Goal: Task Accomplishment & Management: Use online tool/utility

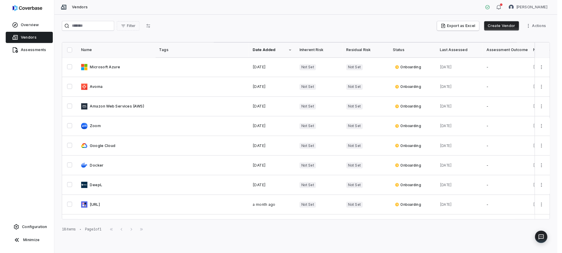
scroll to position [68, 0]
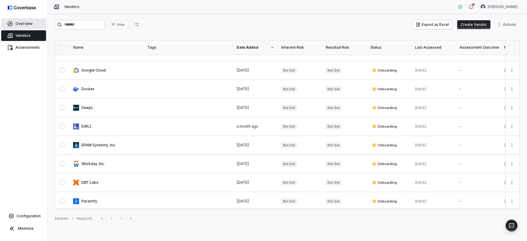
click at [30, 25] on span "Overview" at bounding box center [23, 23] width 17 height 5
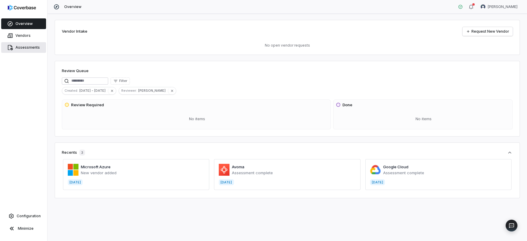
click at [36, 47] on span "Assessments" at bounding box center [27, 47] width 24 height 5
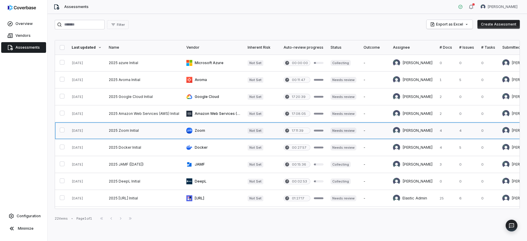
click at [131, 131] on link at bounding box center [144, 130] width 78 height 17
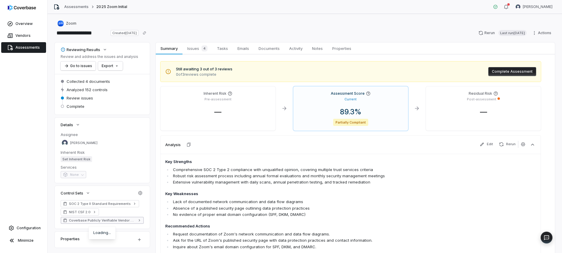
click at [123, 220] on span "Coverbase Publicly Verifiable Vendor Controls" at bounding box center [102, 220] width 67 height 5
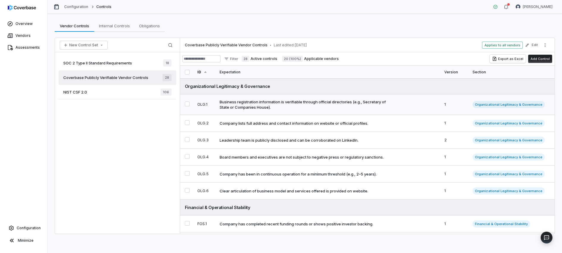
click at [298, 108] on div "Business registration information is verifiable through official directories (e…" at bounding box center [306, 104] width 174 height 11
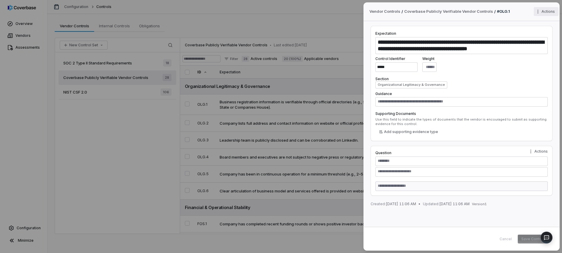
click at [526, 14] on div "**********" at bounding box center [281, 126] width 562 height 253
click at [526, 56] on div "**********" at bounding box center [281, 126] width 562 height 253
drag, startPoint x: 490, startPoint y: 233, endPoint x: 510, endPoint y: 252, distance: 27.3
click at [490, 233] on div "Cancel Save Control" at bounding box center [461, 239] width 196 height 24
drag, startPoint x: 467, startPoint y: 246, endPoint x: 360, endPoint y: 191, distance: 120.1
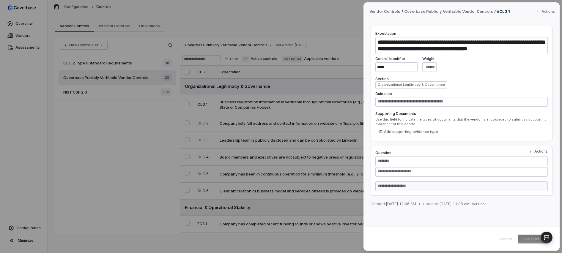
click at [446, 235] on div "Cancel Save Control" at bounding box center [461, 239] width 196 height 24
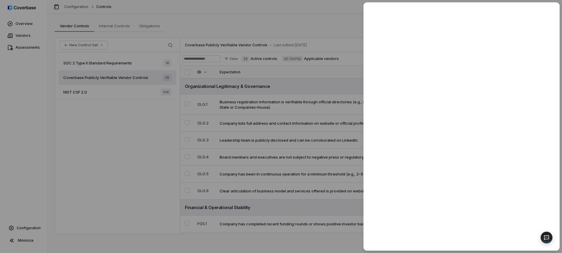
click at [337, 99] on div at bounding box center [281, 126] width 562 height 253
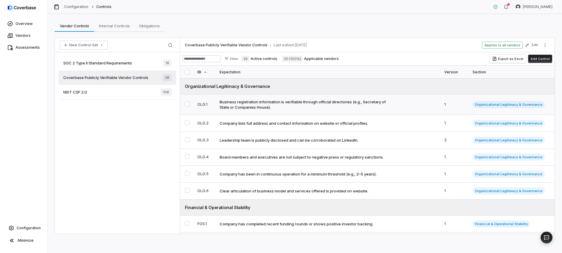
click at [314, 104] on div "Business registration information is verifiable through official directories (e…" at bounding box center [306, 104] width 174 height 11
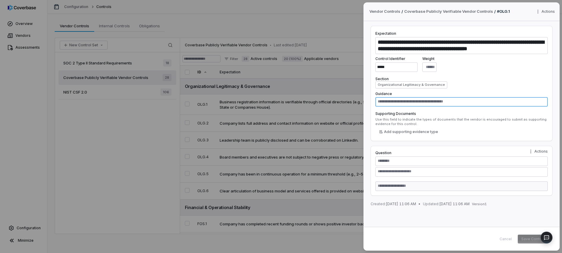
click at [444, 103] on textarea at bounding box center [461, 102] width 172 height 10
click at [501, 240] on div "Cancel Save Control" at bounding box center [522, 239] width 52 height 9
drag, startPoint x: 509, startPoint y: 239, endPoint x: 411, endPoint y: 203, distance: 104.5
click at [508, 239] on div "Cancel Save Control" at bounding box center [522, 239] width 52 height 9
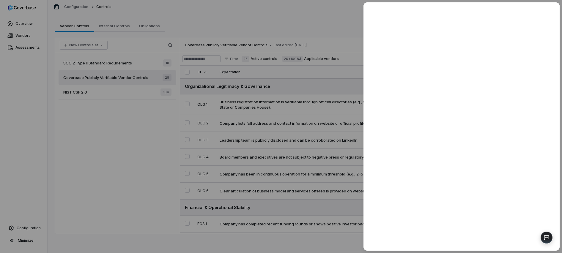
drag, startPoint x: 233, startPoint y: 6, endPoint x: 292, endPoint y: 32, distance: 63.7
click at [233, 7] on div at bounding box center [281, 126] width 562 height 253
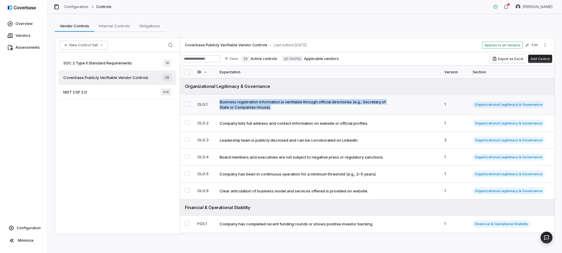
drag, startPoint x: 305, startPoint y: 107, endPoint x: 219, endPoint y: 103, distance: 86.5
click at [219, 103] on td "Business registration information is verifiable through official directories (e…" at bounding box center [328, 104] width 225 height 20
type textarea "*"
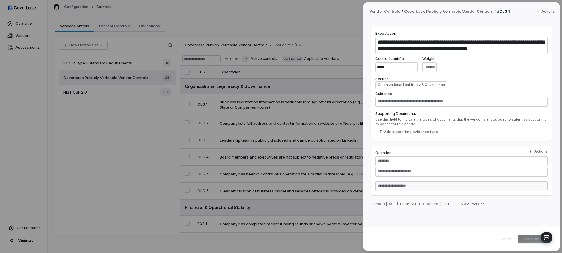
drag, startPoint x: 290, startPoint y: 123, endPoint x: 474, endPoint y: 62, distance: 193.5
click at [298, 124] on div "**********" at bounding box center [281, 126] width 562 height 253
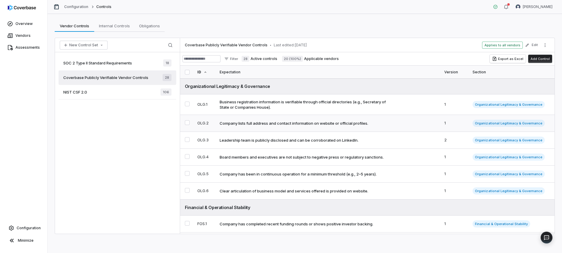
click at [295, 125] on div "Company lists full address and contact information on website or official profi…" at bounding box center [293, 123] width 148 height 5
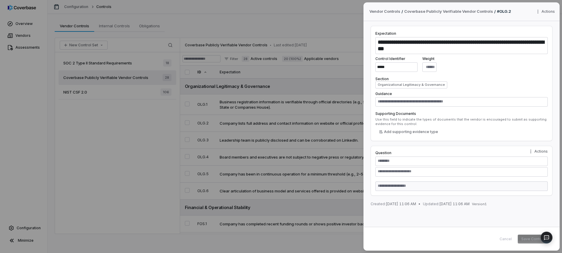
type textarea "*"
